Goal: Information Seeking & Learning: Check status

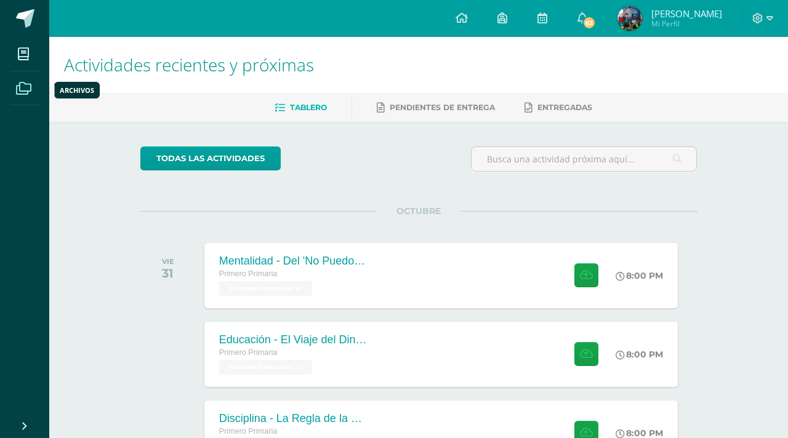
click at [18, 81] on span at bounding box center [24, 88] width 28 height 28
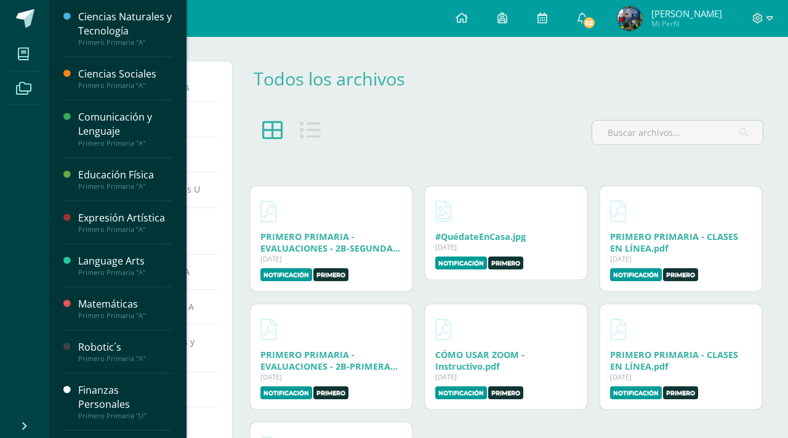
click at [19, 56] on icon at bounding box center [23, 54] width 11 height 12
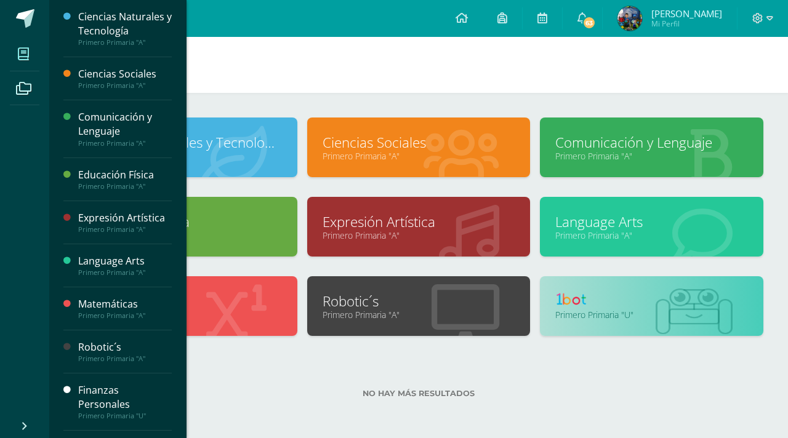
click at [517, 83] on h1 "Mis cursos" at bounding box center [418, 65] width 709 height 56
click at [612, 376] on div "No hay más resultados" at bounding box center [419, 384] width 690 height 57
click at [468, 23] on icon at bounding box center [462, 17] width 12 height 11
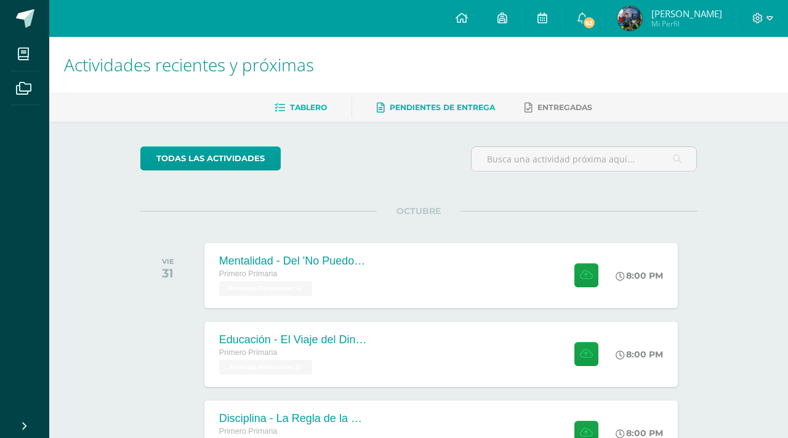
click at [447, 113] on link "Pendientes de entrega" at bounding box center [436, 108] width 118 height 20
click at [550, 112] on link "Entregadas" at bounding box center [559, 108] width 68 height 20
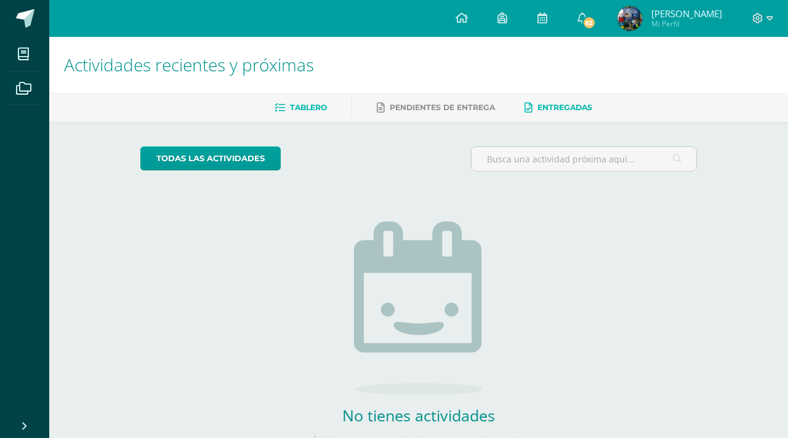
click at [291, 102] on link "Tablero" at bounding box center [301, 108] width 52 height 20
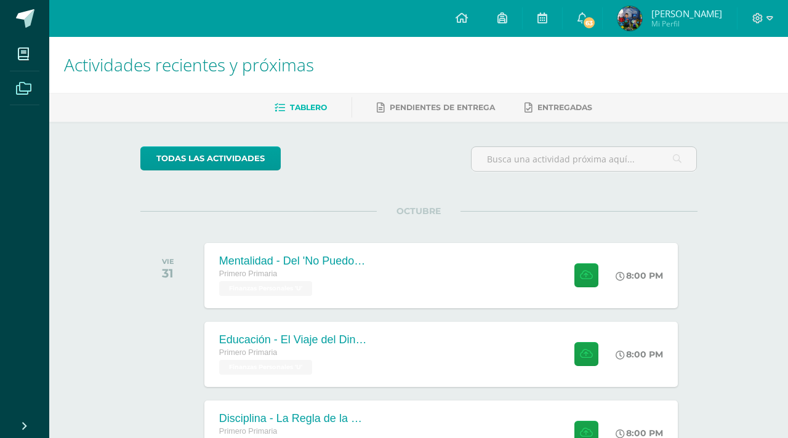
click at [28, 83] on icon at bounding box center [23, 88] width 15 height 12
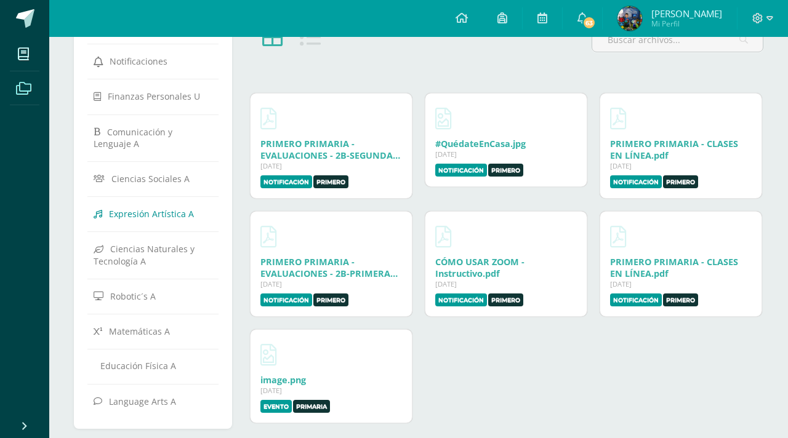
scroll to position [118, 0]
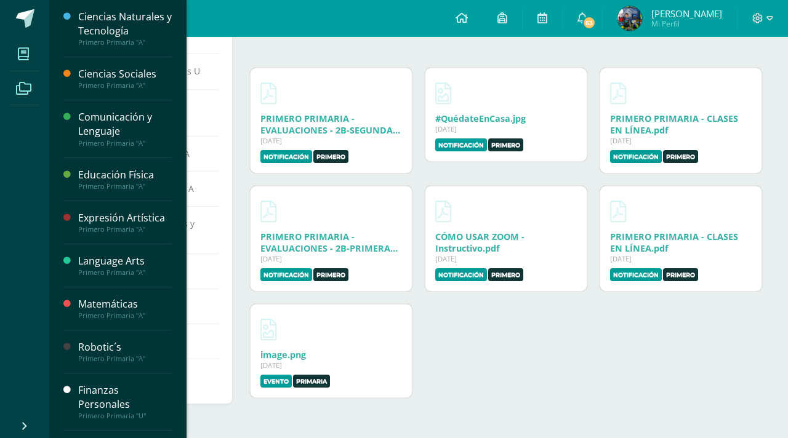
click at [14, 55] on span at bounding box center [24, 54] width 28 height 28
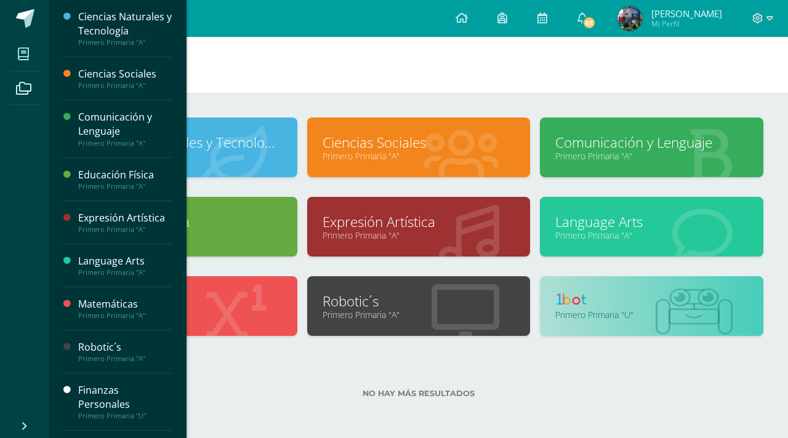
click at [440, 384] on div "No hay más resultados" at bounding box center [419, 384] width 690 height 57
click at [257, 30] on div "Configuración Cerrar sesión Maximiliano Mi Perfil 63 63 Avisos 728 avisos sin l…" at bounding box center [418, 18] width 739 height 37
click at [130, 26] on body "Mis cursos Archivos Cerrar panel Ciencias Naturales y Tecnología Primero Primar…" at bounding box center [394, 219] width 788 height 438
click at [273, 147] on link "Ciencias Naturales y Tecnología" at bounding box center [185, 142] width 193 height 19
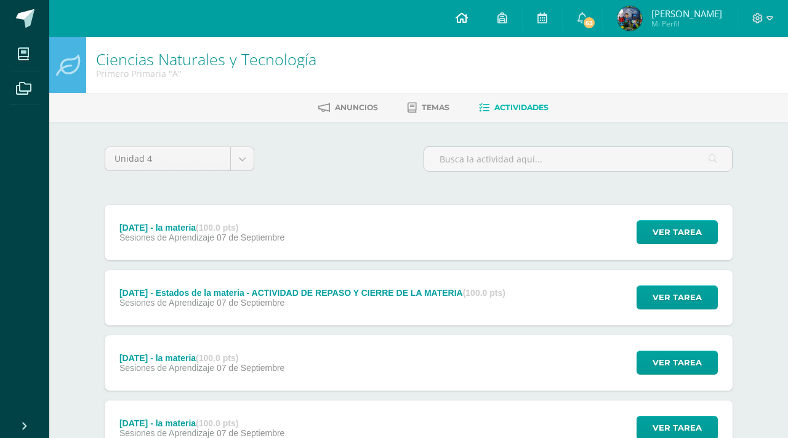
click at [468, 19] on icon at bounding box center [462, 17] width 12 height 11
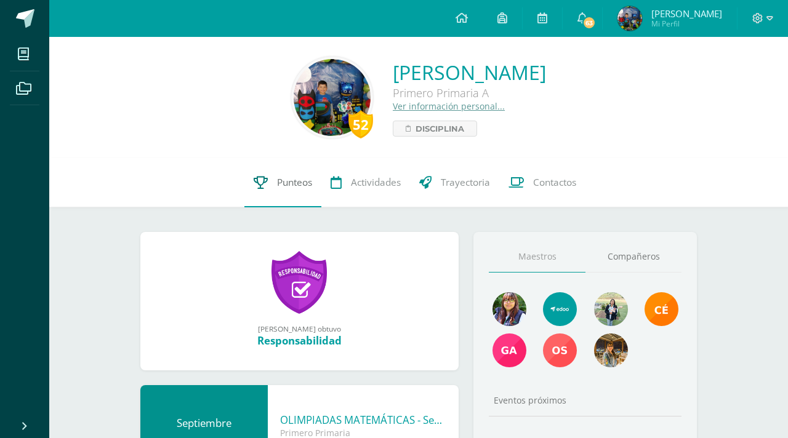
click at [297, 190] on link "Punteos" at bounding box center [282, 182] width 77 height 49
